Goal: Task Accomplishment & Management: Manage account settings

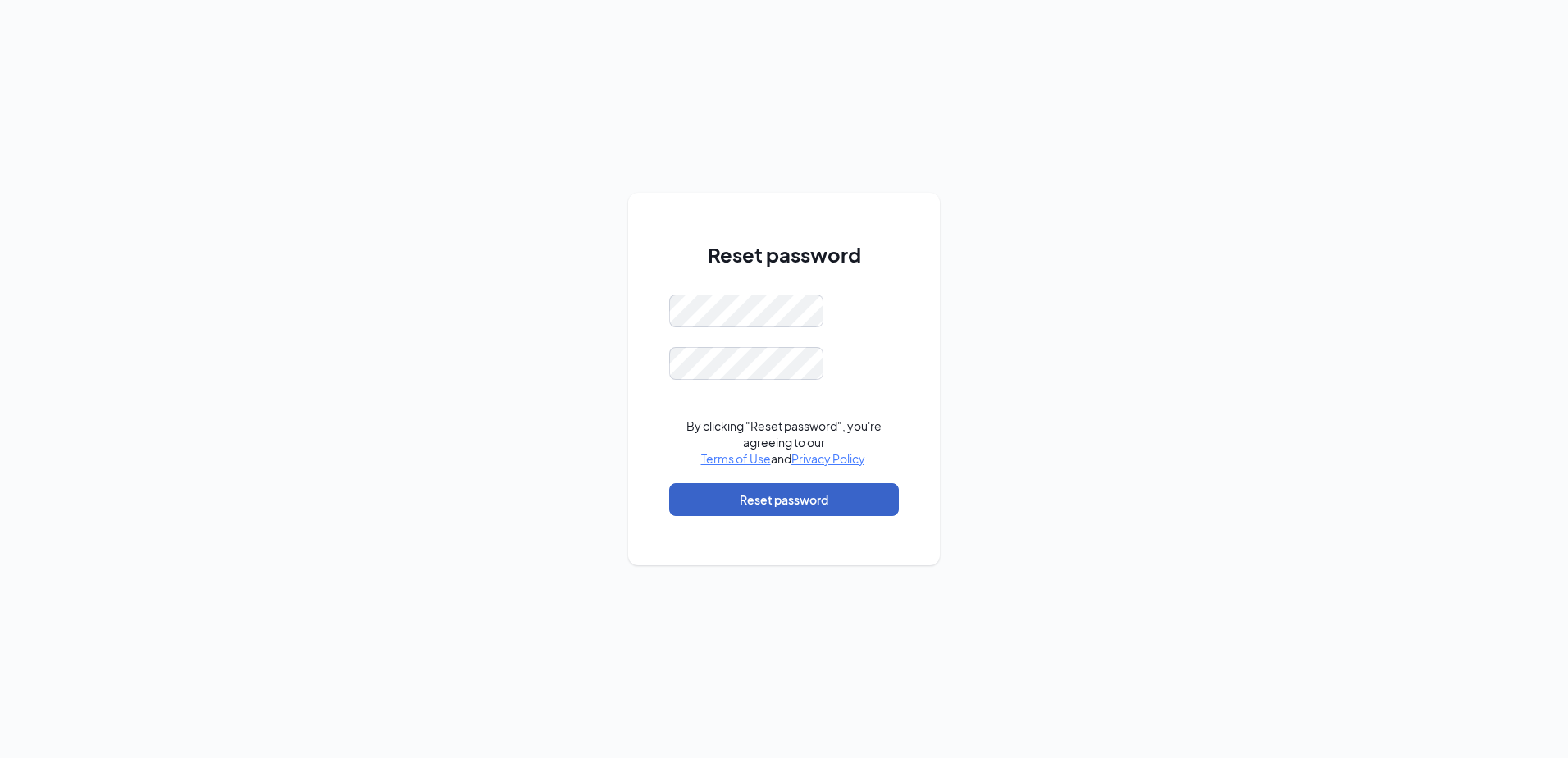
click at [773, 493] on button "Reset password" at bounding box center [784, 500] width 229 height 33
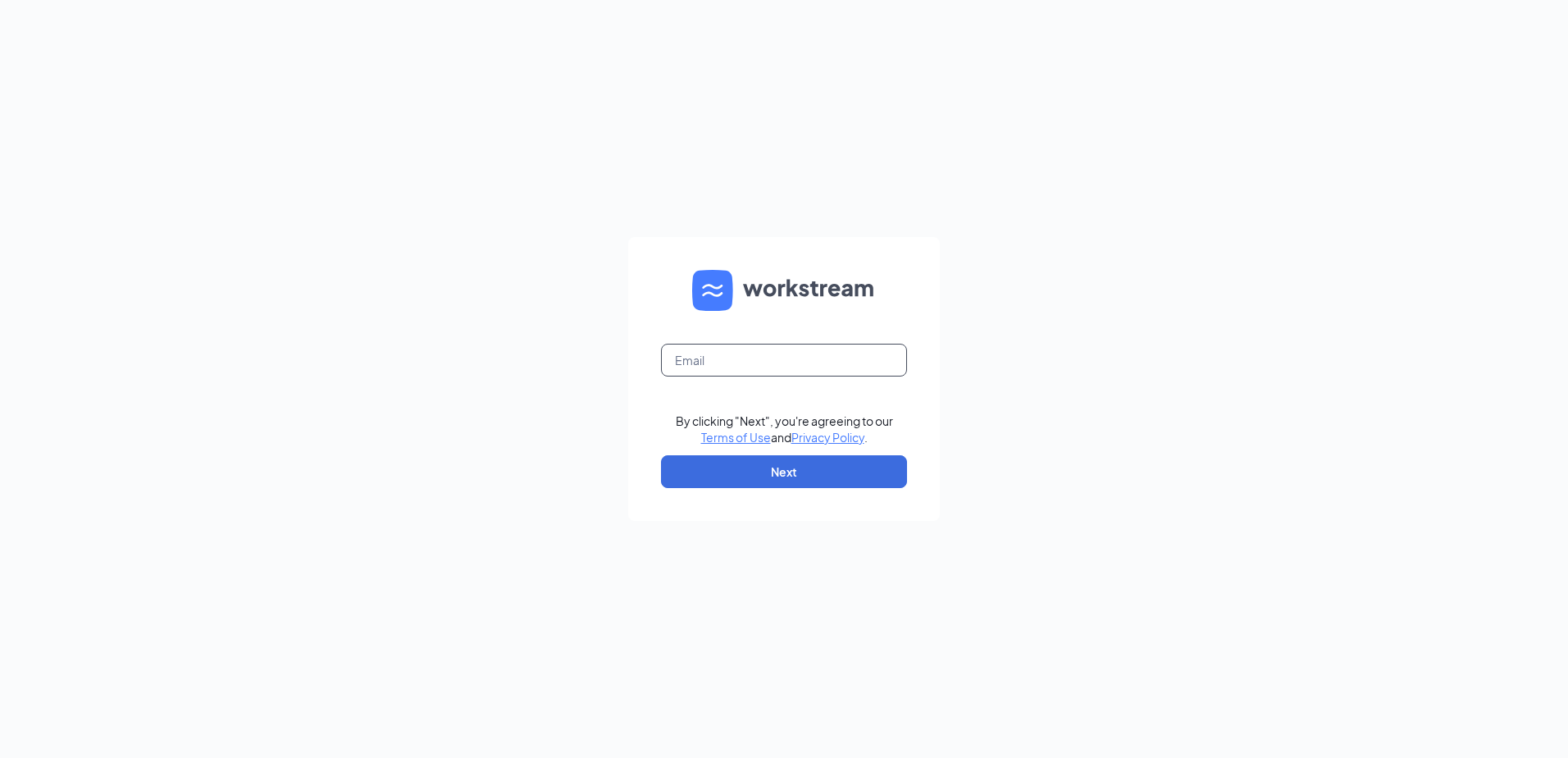
click at [832, 350] on input "text" at bounding box center [784, 360] width 246 height 33
click at [836, 353] on input "s3436c90@haggen" at bounding box center [784, 360] width 246 height 33
click at [846, 358] on input "s3436c90@haggen" at bounding box center [784, 360] width 246 height 33
type input "[EMAIL_ADDRESS][DOMAIN_NAME]"
click at [988, 289] on div "[EMAIL_ADDRESS][DOMAIN_NAME] By clicking "Next", you're agreeing to our Terms o…" at bounding box center [784, 379] width 1568 height 758
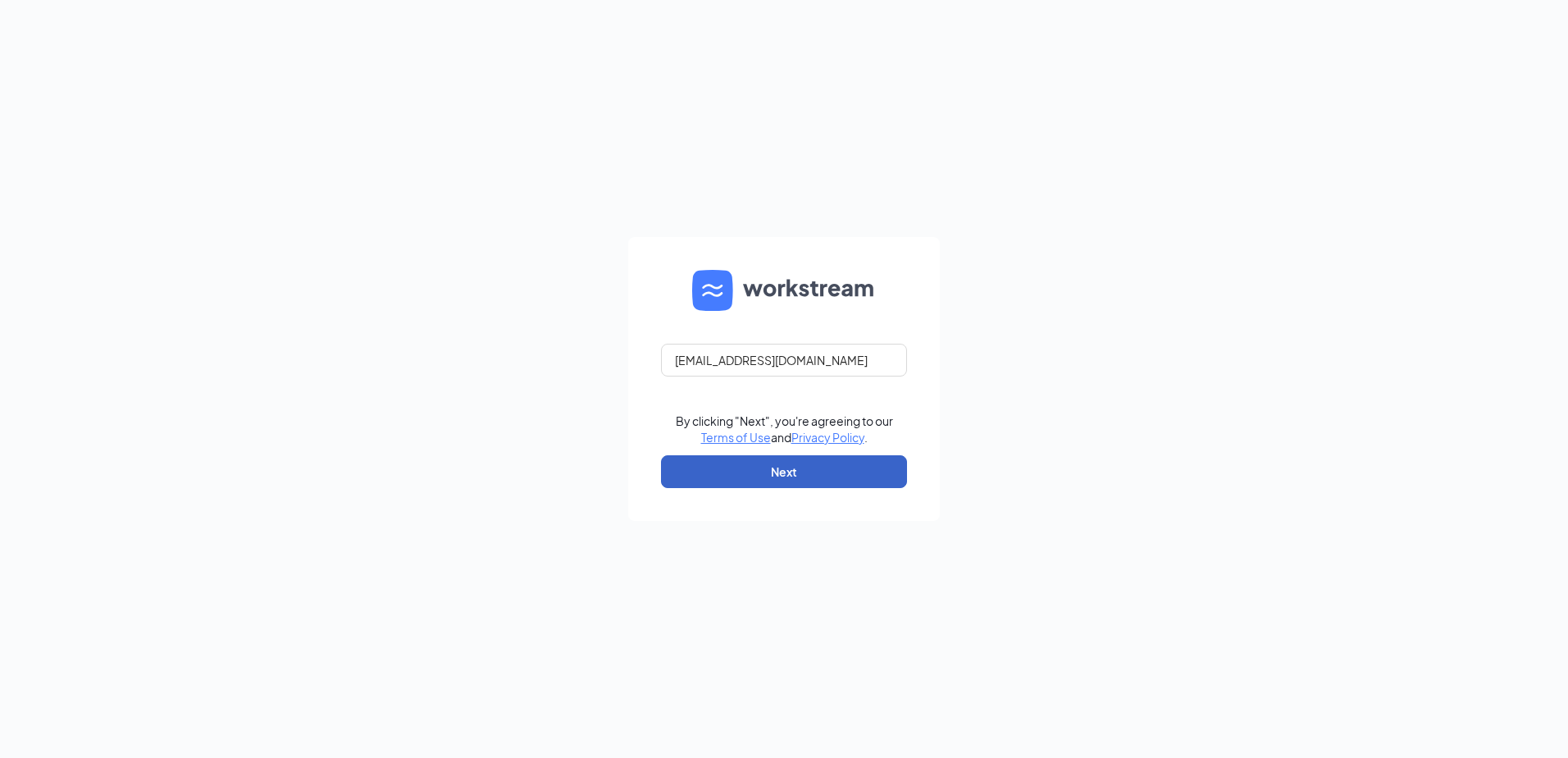
click at [765, 470] on button "Next" at bounding box center [784, 472] width 246 height 33
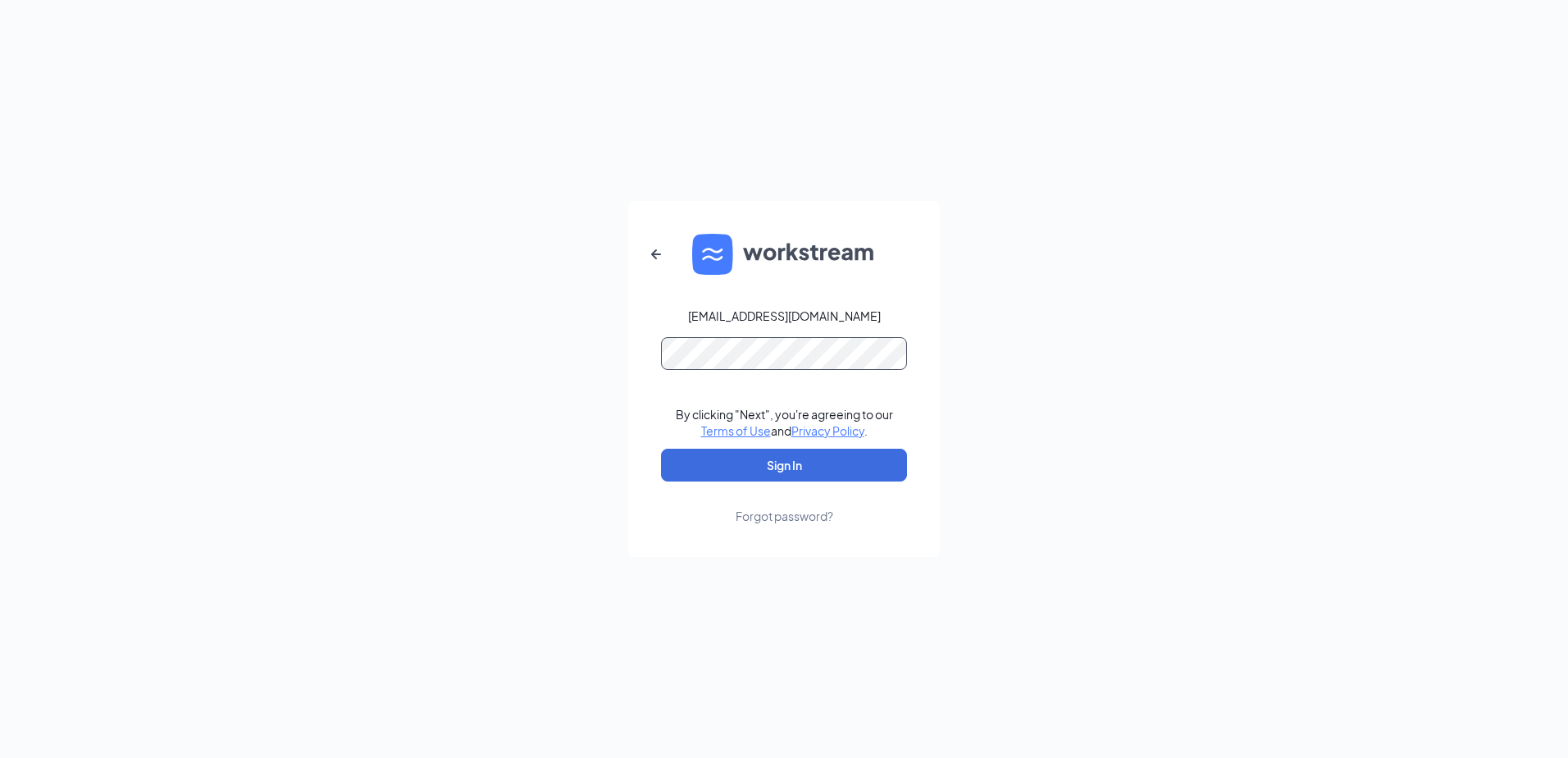
click at [661, 449] on button "Sign In" at bounding box center [784, 465] width 246 height 33
click at [695, 461] on button "Sign In" at bounding box center [784, 465] width 246 height 33
click at [536, 355] on div "[EMAIL_ADDRESS][DOMAIN_NAME] Credential mismatches. By clicking "Next", you're …" at bounding box center [784, 379] width 1568 height 758
click at [684, 465] on button "Sign In" at bounding box center [784, 465] width 246 height 33
